Goal: Task Accomplishment & Management: Manage account settings

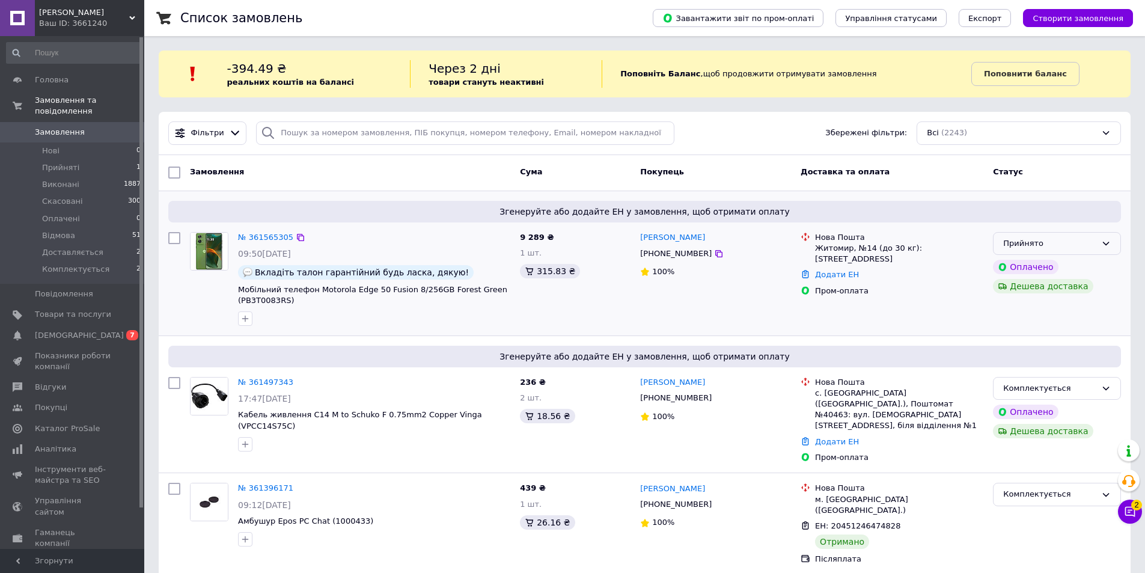
click at [1098, 245] on div "Прийнято" at bounding box center [1057, 243] width 128 height 23
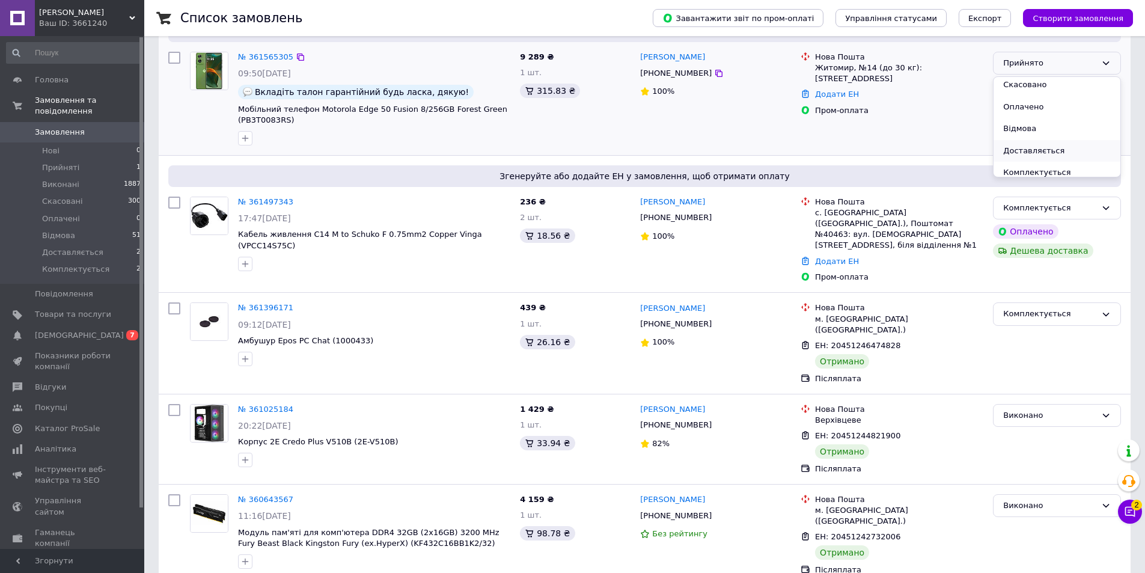
scroll to position [32, 0]
click at [1062, 161] on li "Комплектується" at bounding box center [1057, 166] width 127 height 22
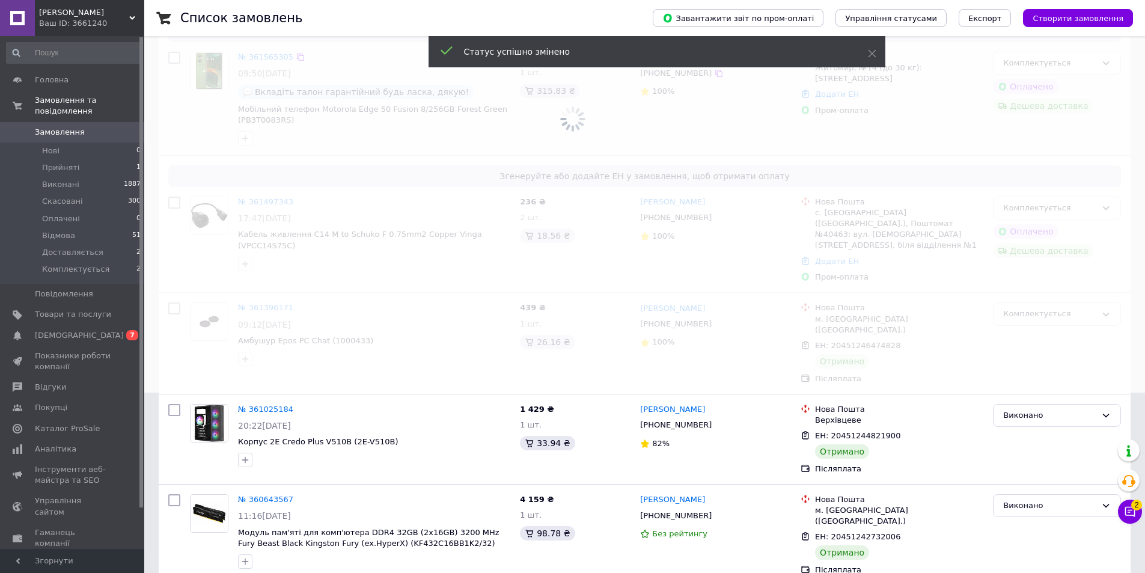
scroll to position [0, 0]
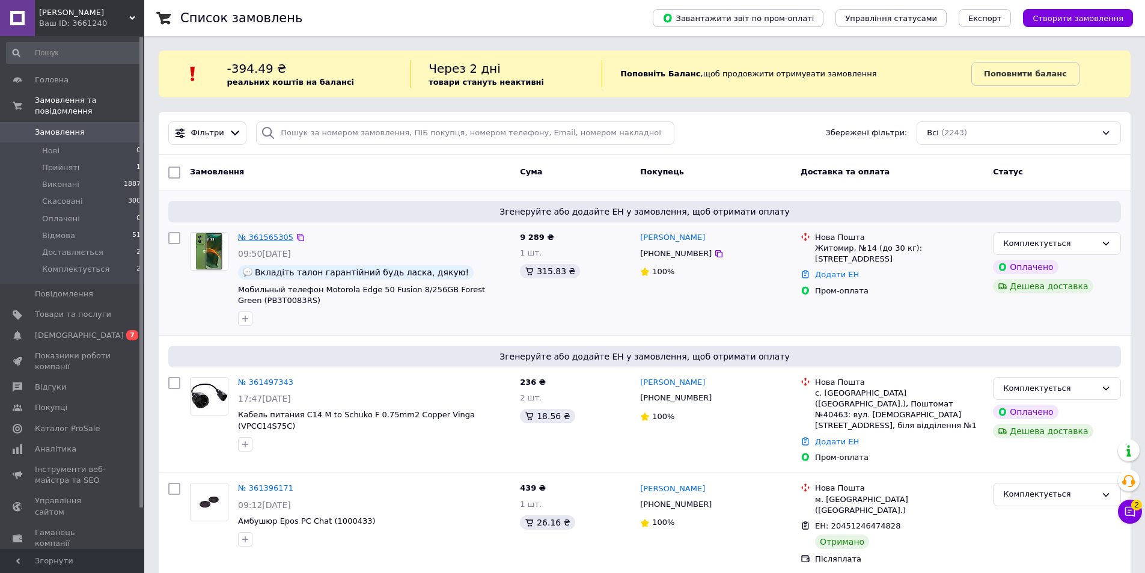
click at [269, 235] on link "№ 361565305" at bounding box center [265, 237] width 55 height 9
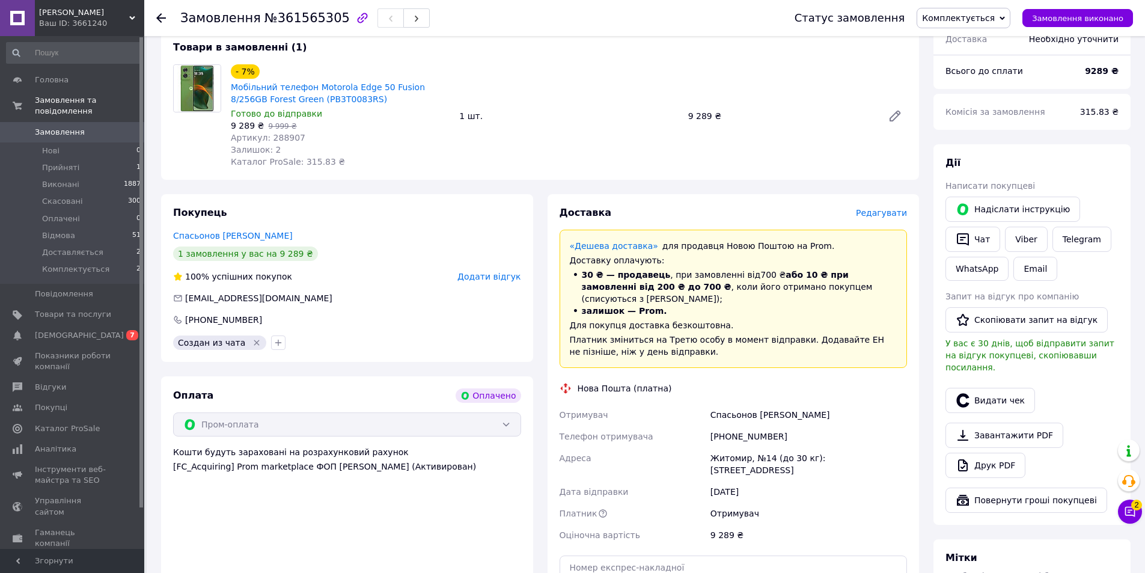
scroll to position [481, 0]
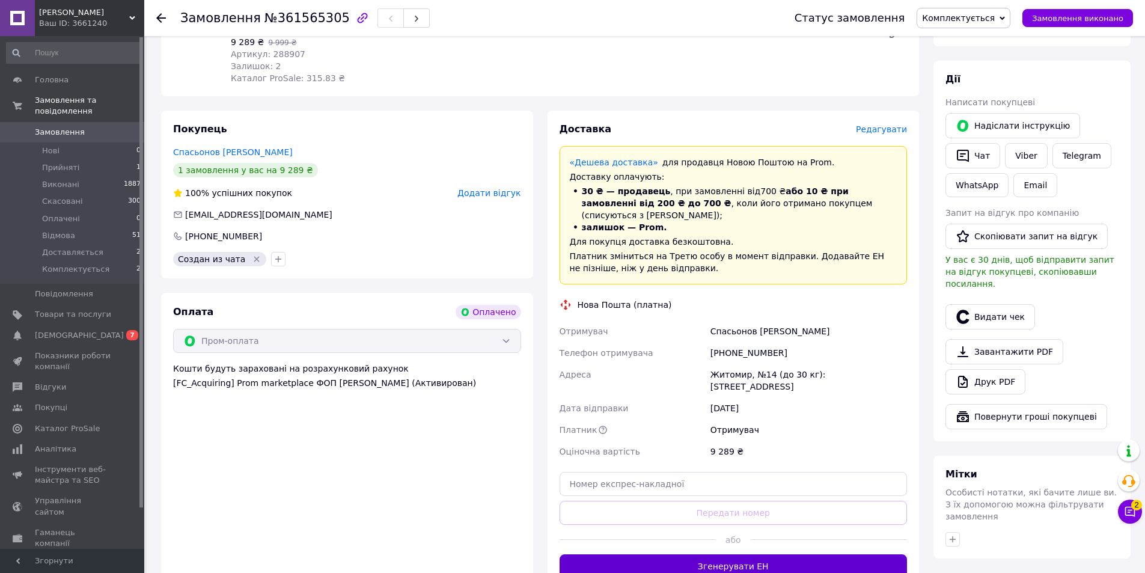
click at [753, 554] on button "Згенерувати ЕН" at bounding box center [734, 566] width 348 height 24
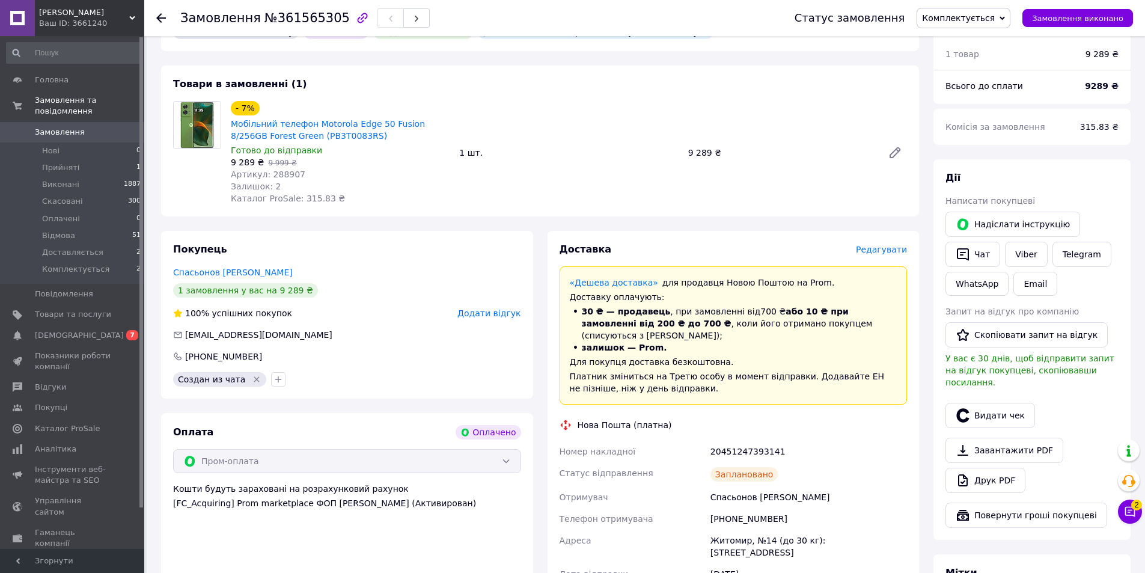
scroll to position [601, 0]
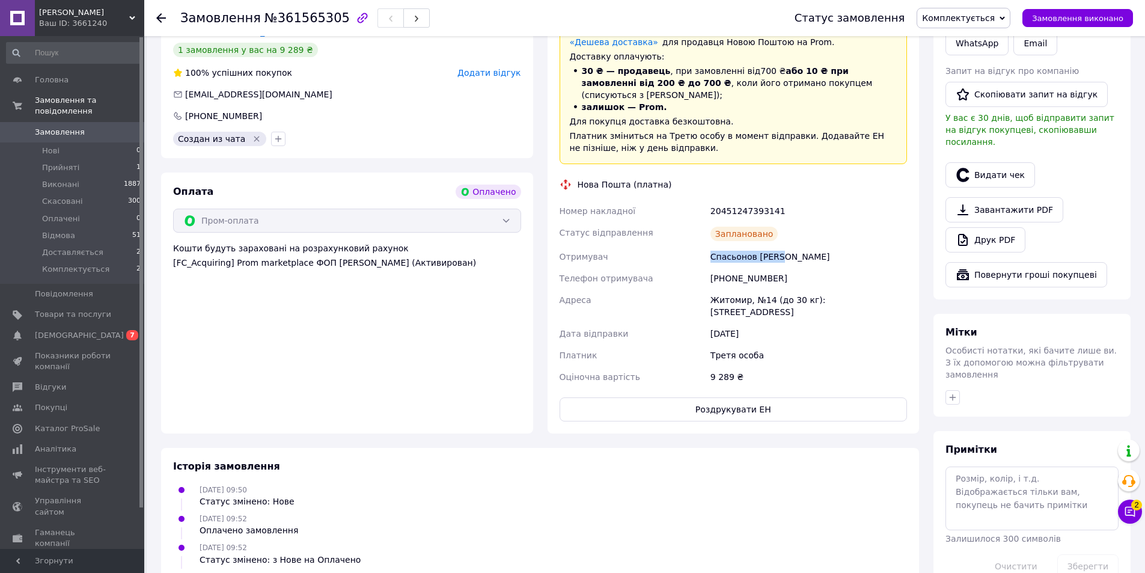
drag, startPoint x: 711, startPoint y: 234, endPoint x: 592, endPoint y: 378, distance: 187.4
click at [787, 246] on div "Спасьонов [PERSON_NAME]" at bounding box center [808, 257] width 201 height 22
copy div "Спасьонов [PERSON_NAME]"
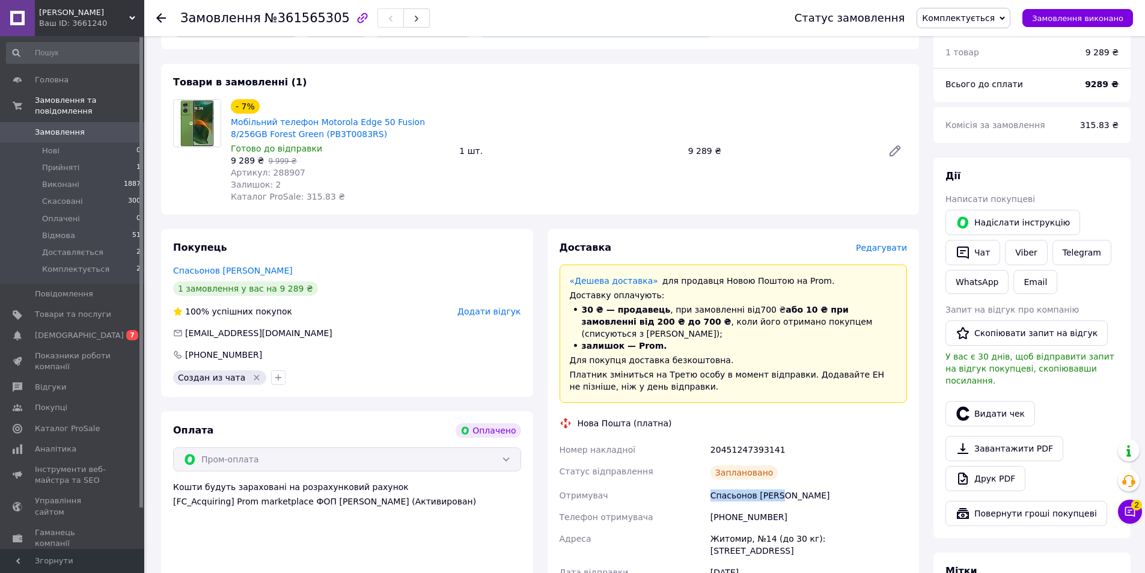
scroll to position [361, 0]
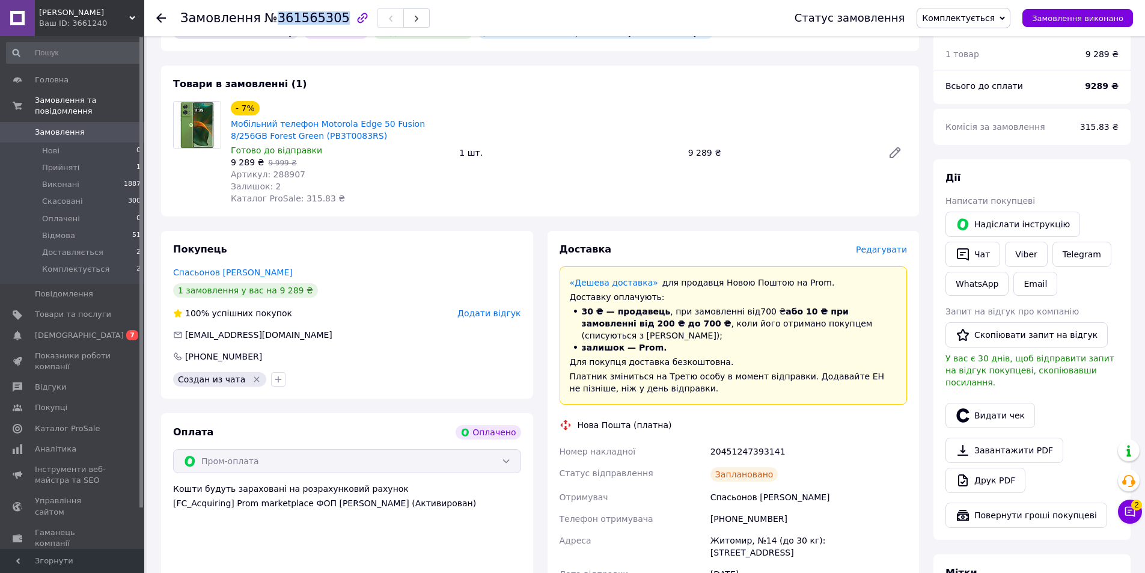
drag, startPoint x: 271, startPoint y: 21, endPoint x: 326, endPoint y: 26, distance: 56.2
click at [326, 26] on div "Замовлення №361565305" at bounding box center [304, 18] width 249 height 20
copy span "361565305"
drag, startPoint x: 1092, startPoint y: 76, endPoint x: 1110, endPoint y: 73, distance: 18.2
click at [1110, 81] on b "9289 ₴" at bounding box center [1102, 86] width 34 height 10
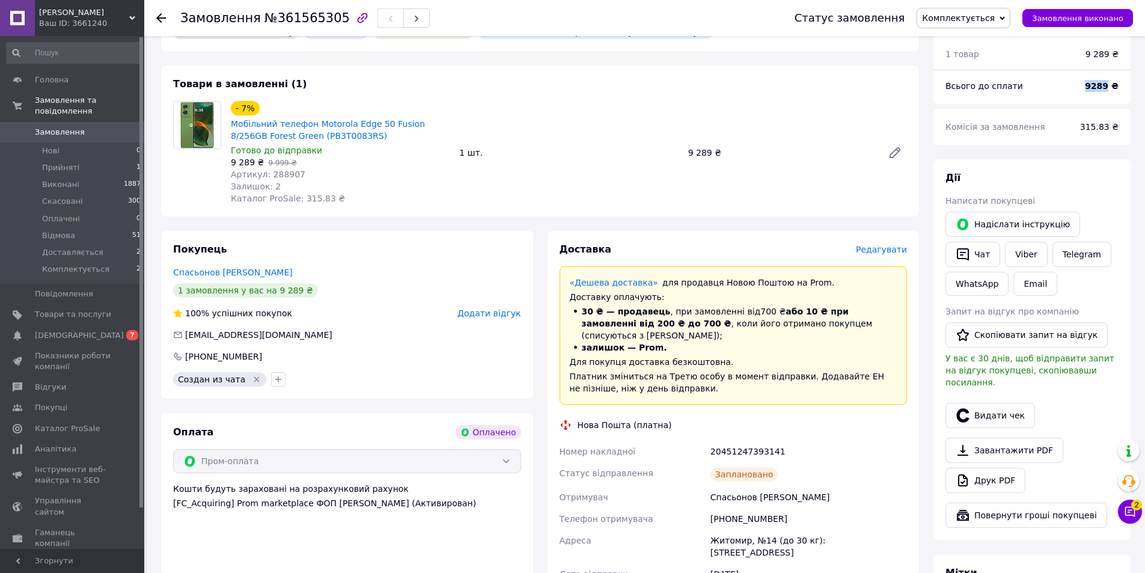
copy b "9289"
